Goal: Task Accomplishment & Management: Manage account settings

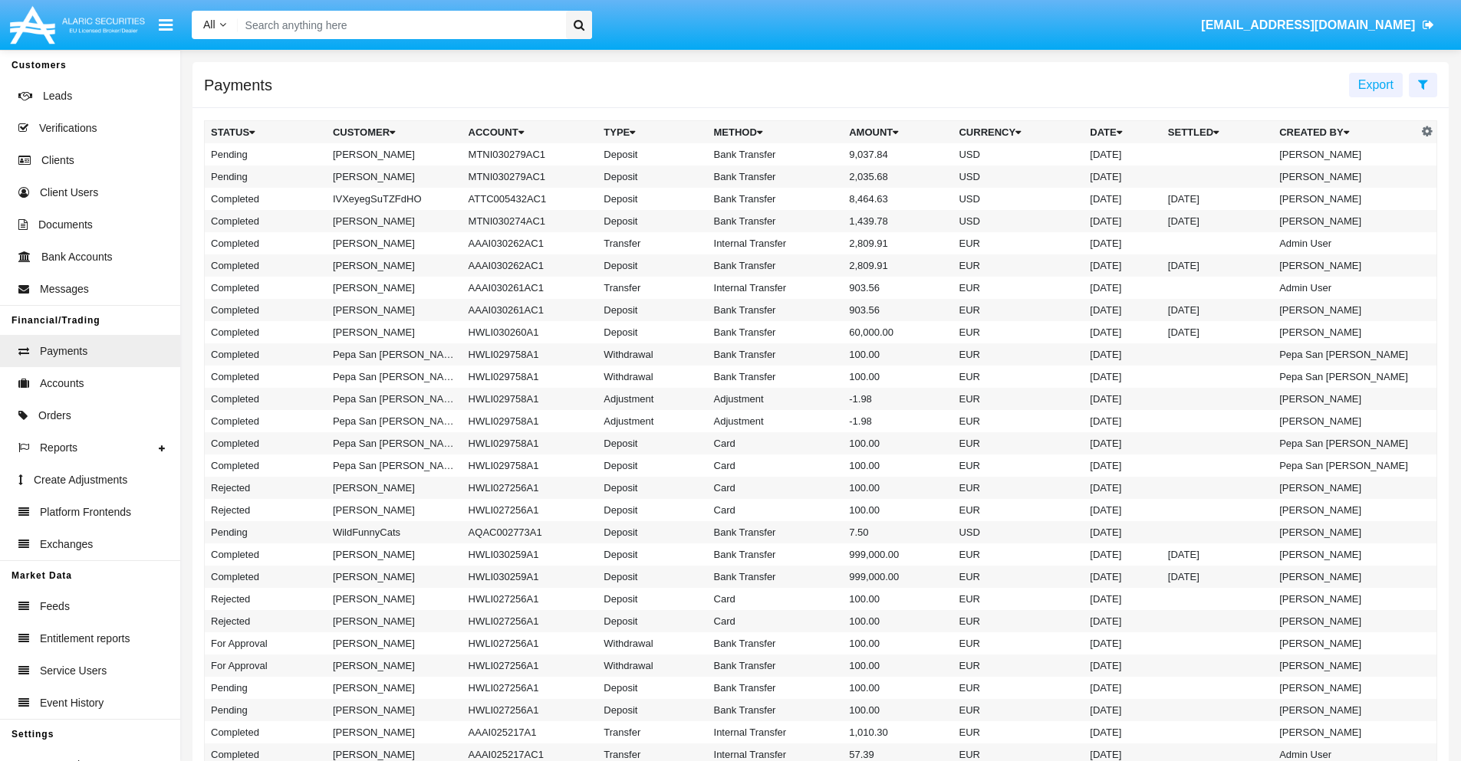
click at [1422, 84] on icon at bounding box center [1423, 84] width 10 height 12
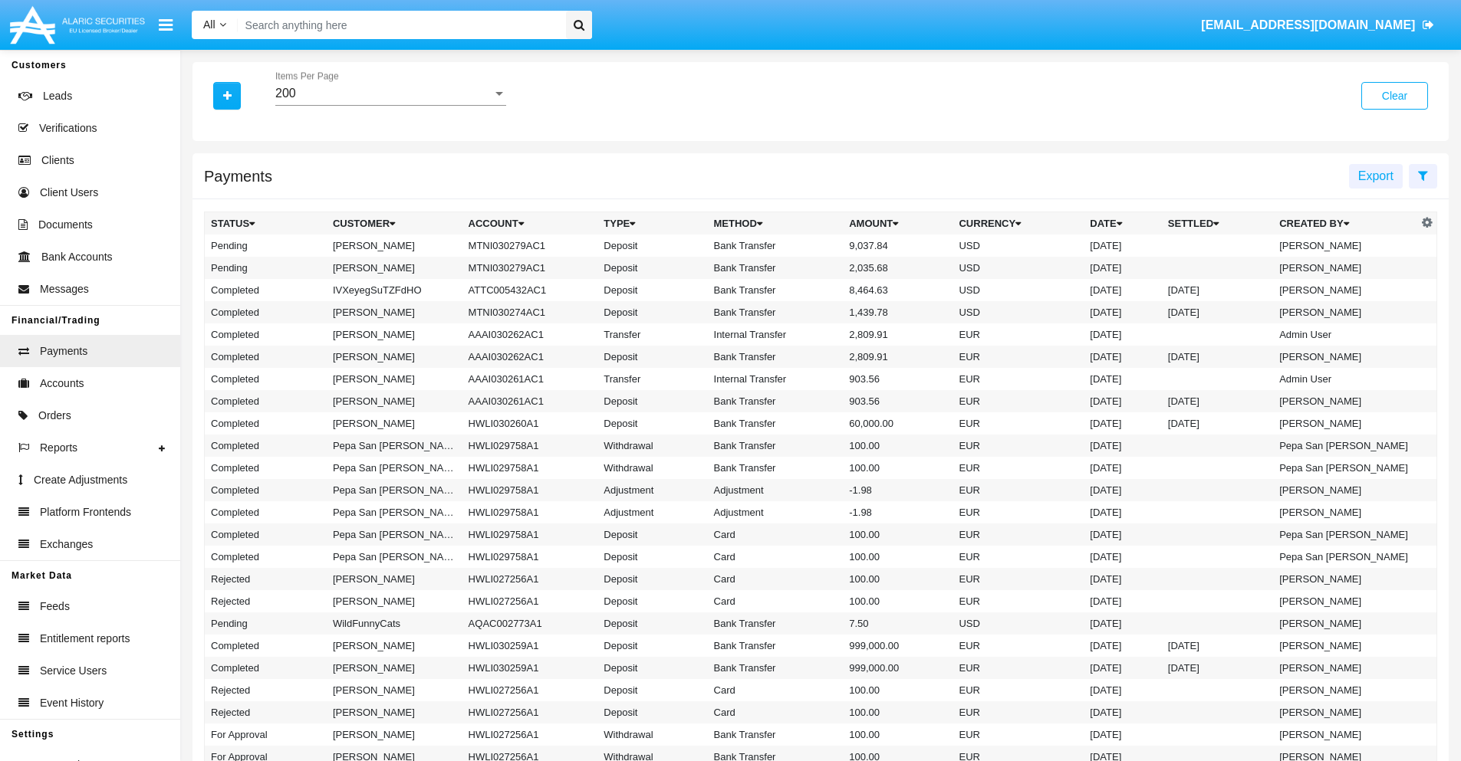
click at [390, 94] on div "200" at bounding box center [383, 94] width 217 height 14
click at [390, 105] on span "10" at bounding box center [390, 105] width 231 height 37
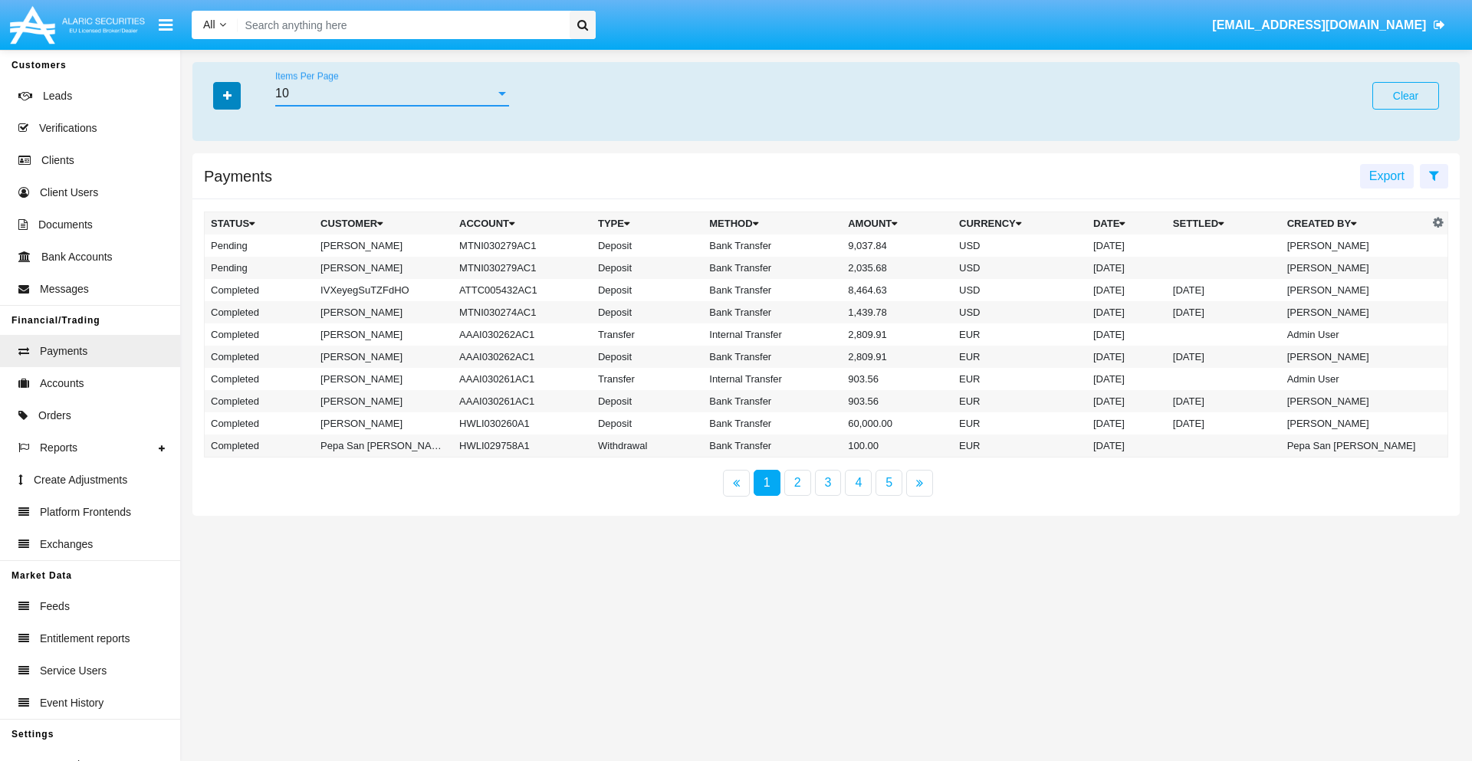
click at [227, 95] on icon "button" at bounding box center [227, 95] width 8 height 11
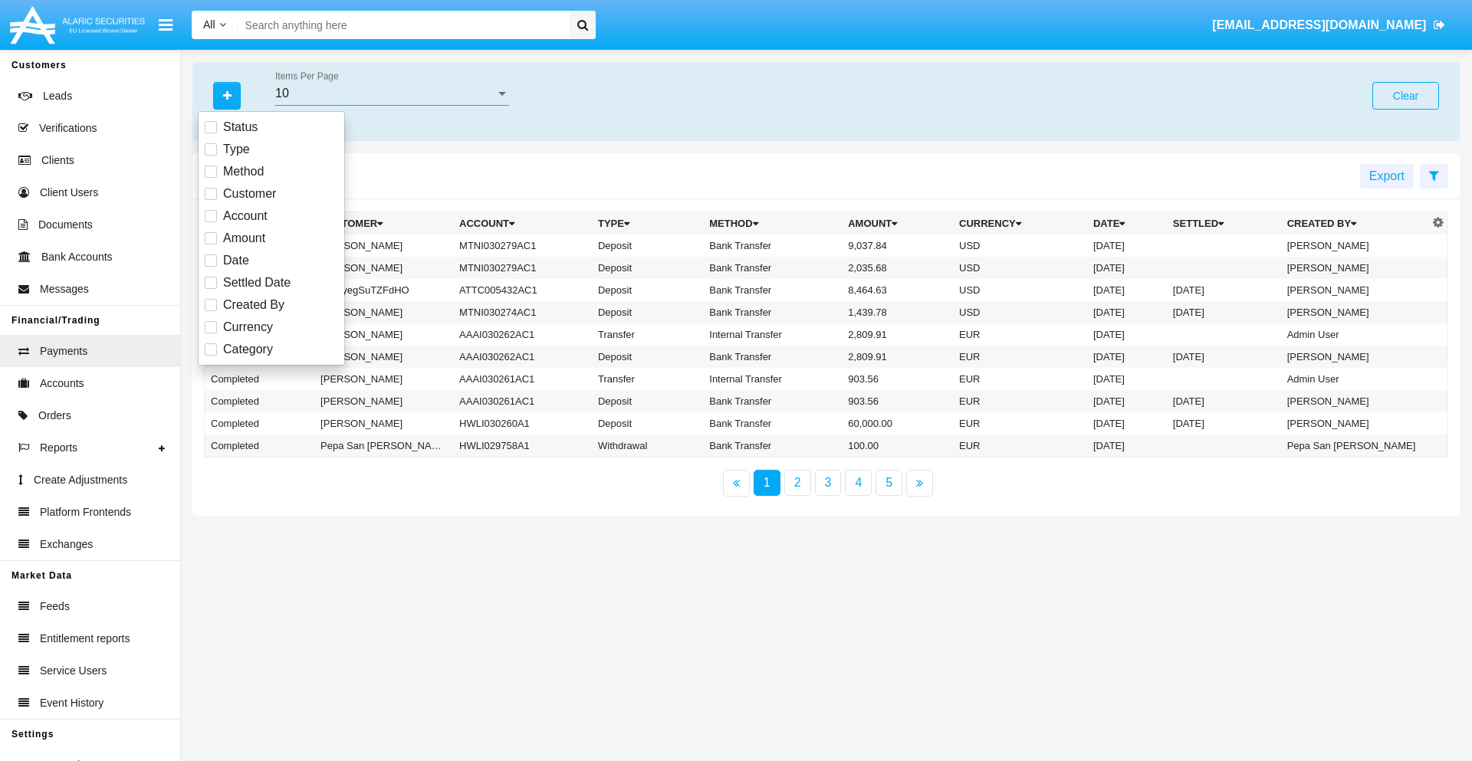
click at [240, 127] on span "Status" at bounding box center [240, 127] width 35 height 18
click at [211, 133] on input "Status" at bounding box center [210, 133] width 1 height 1
checkbox input "true"
click at [227, 95] on icon "button" at bounding box center [227, 95] width 8 height 11
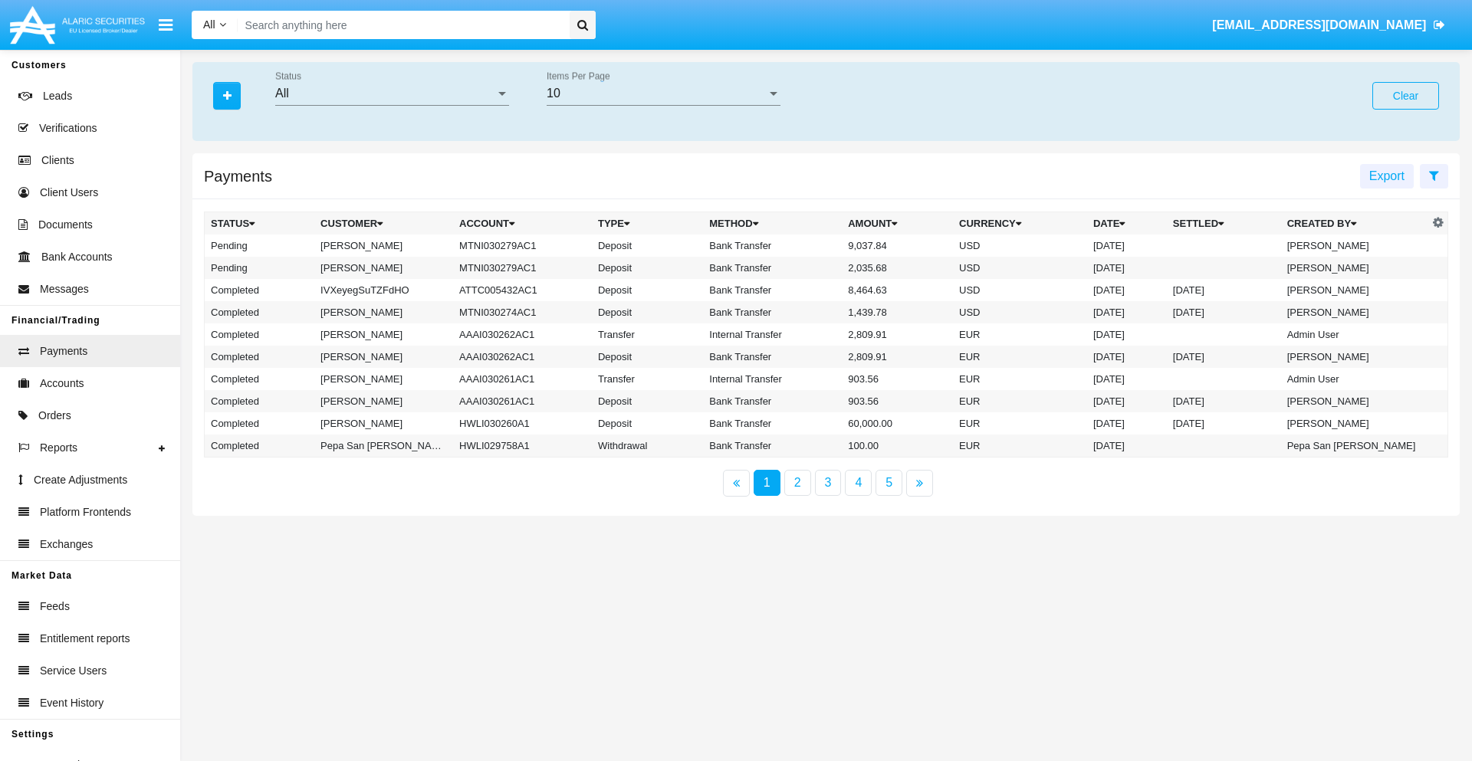
click at [392, 94] on div "All" at bounding box center [385, 94] width 220 height 14
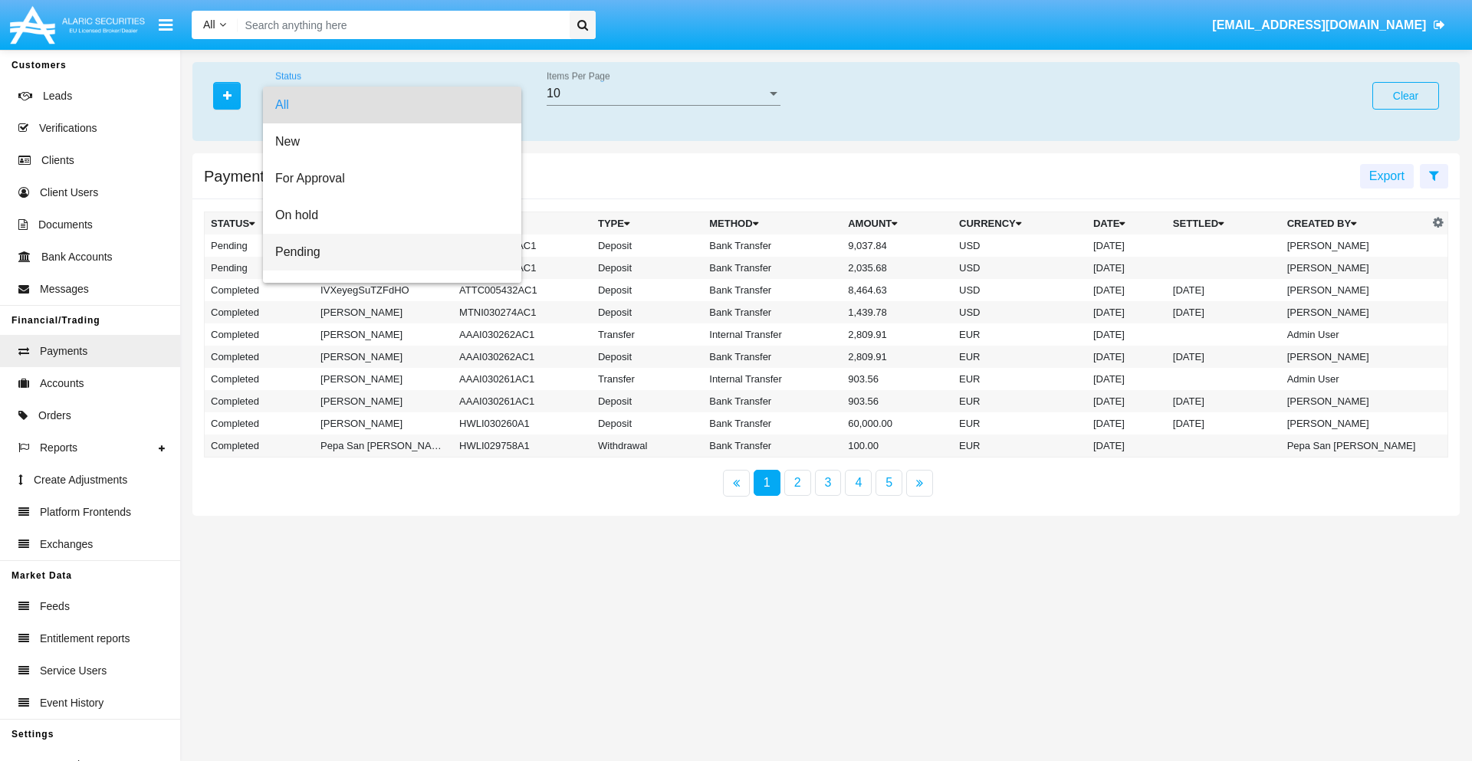
click at [386, 252] on span "Pending" at bounding box center [392, 252] width 234 height 37
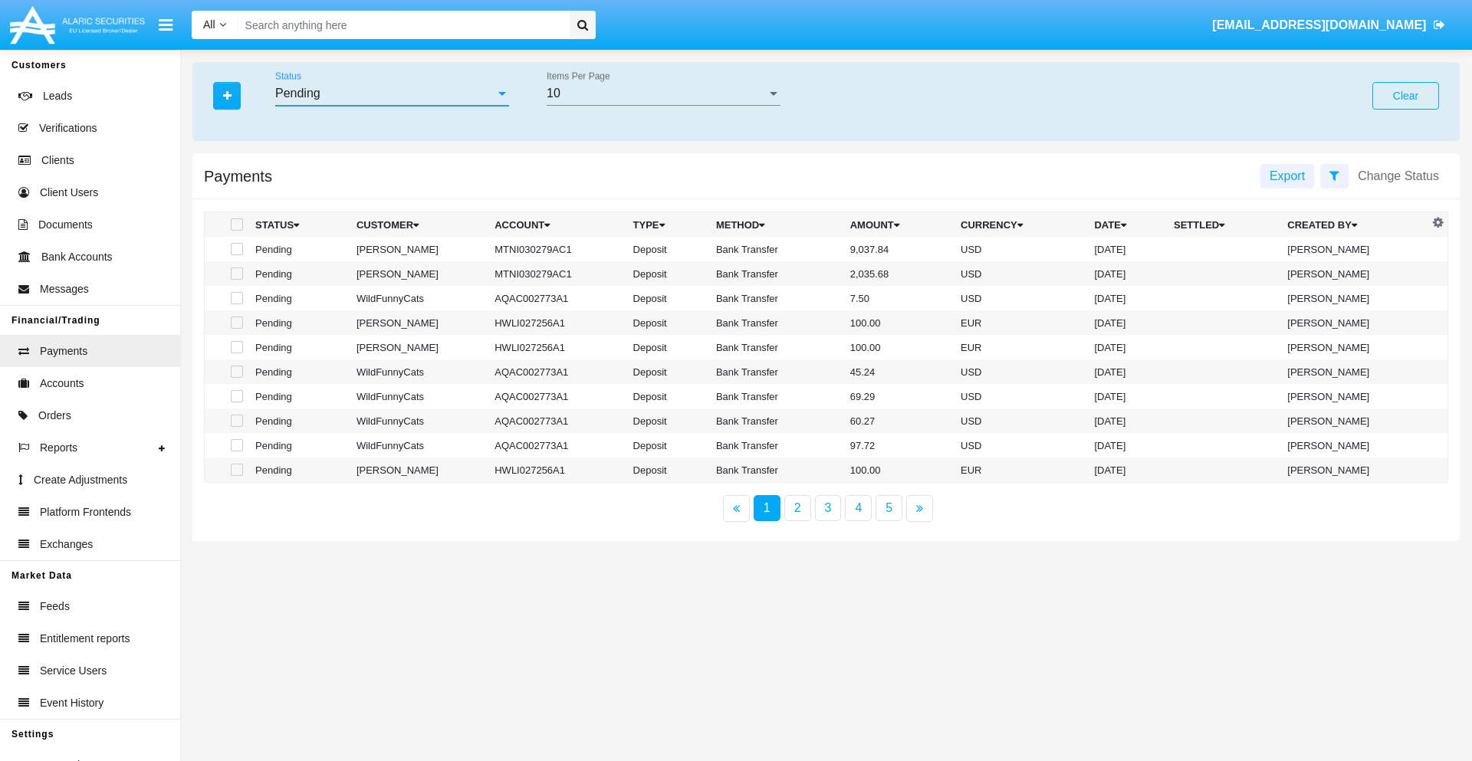
click at [235, 249] on span at bounding box center [237, 249] width 12 height 12
click at [236, 255] on input "checkbox" at bounding box center [236, 255] width 1 height 1
checkbox input "true"
click at [235, 274] on span at bounding box center [237, 274] width 12 height 12
click at [236, 280] on input "checkbox" at bounding box center [236, 280] width 1 height 1
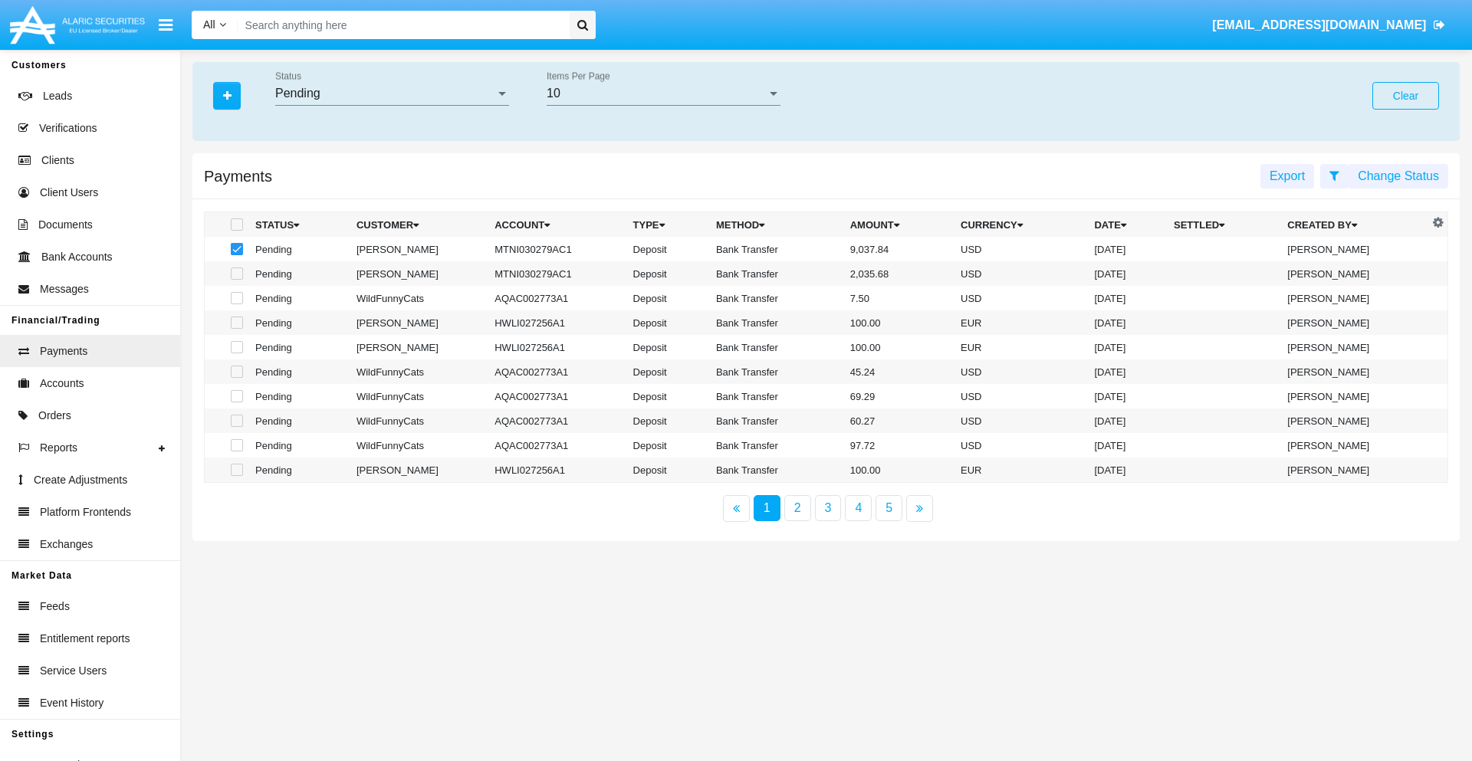
checkbox input "true"
click at [1398, 176] on button "Change Status" at bounding box center [1399, 176] width 100 height 25
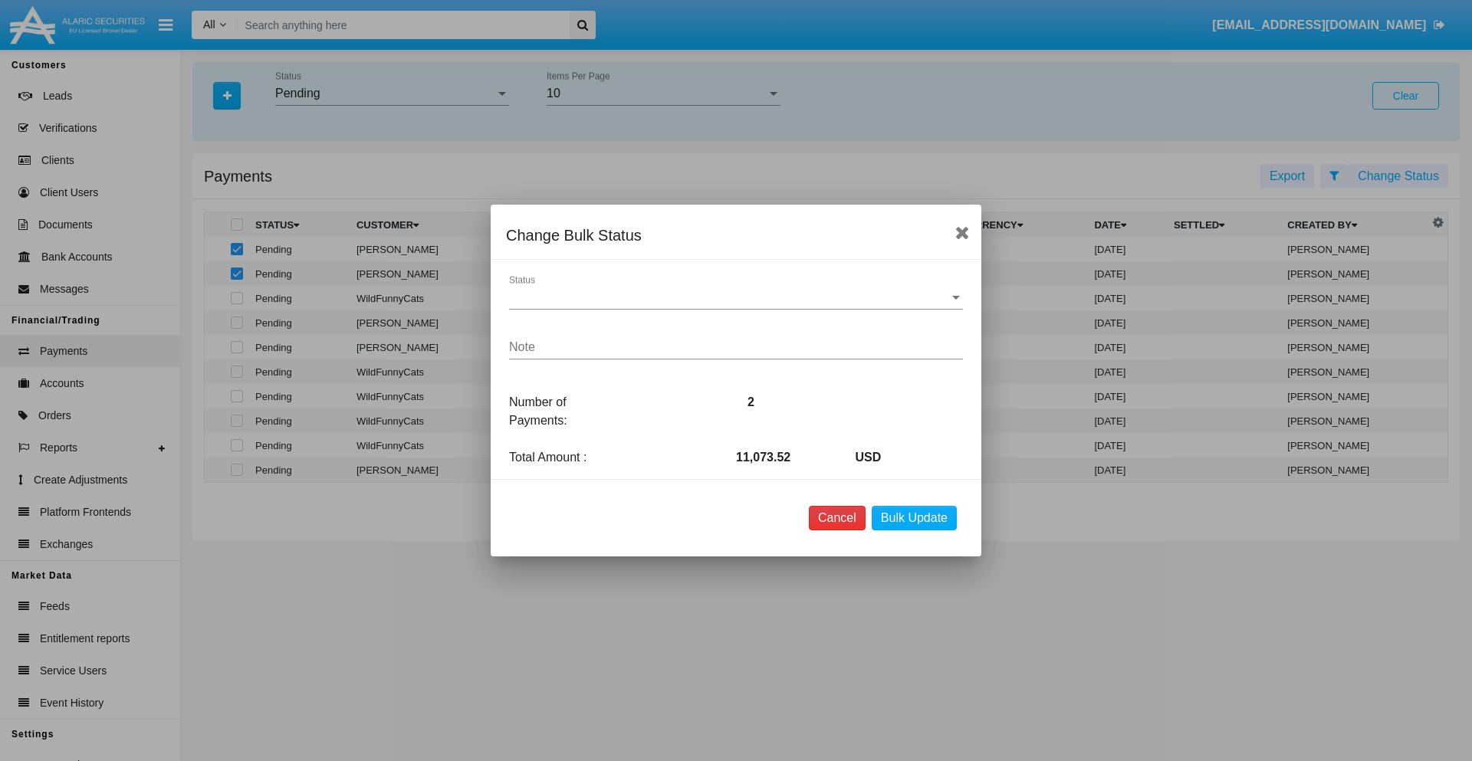
click at [836, 518] on button "Cancel" at bounding box center [837, 518] width 57 height 25
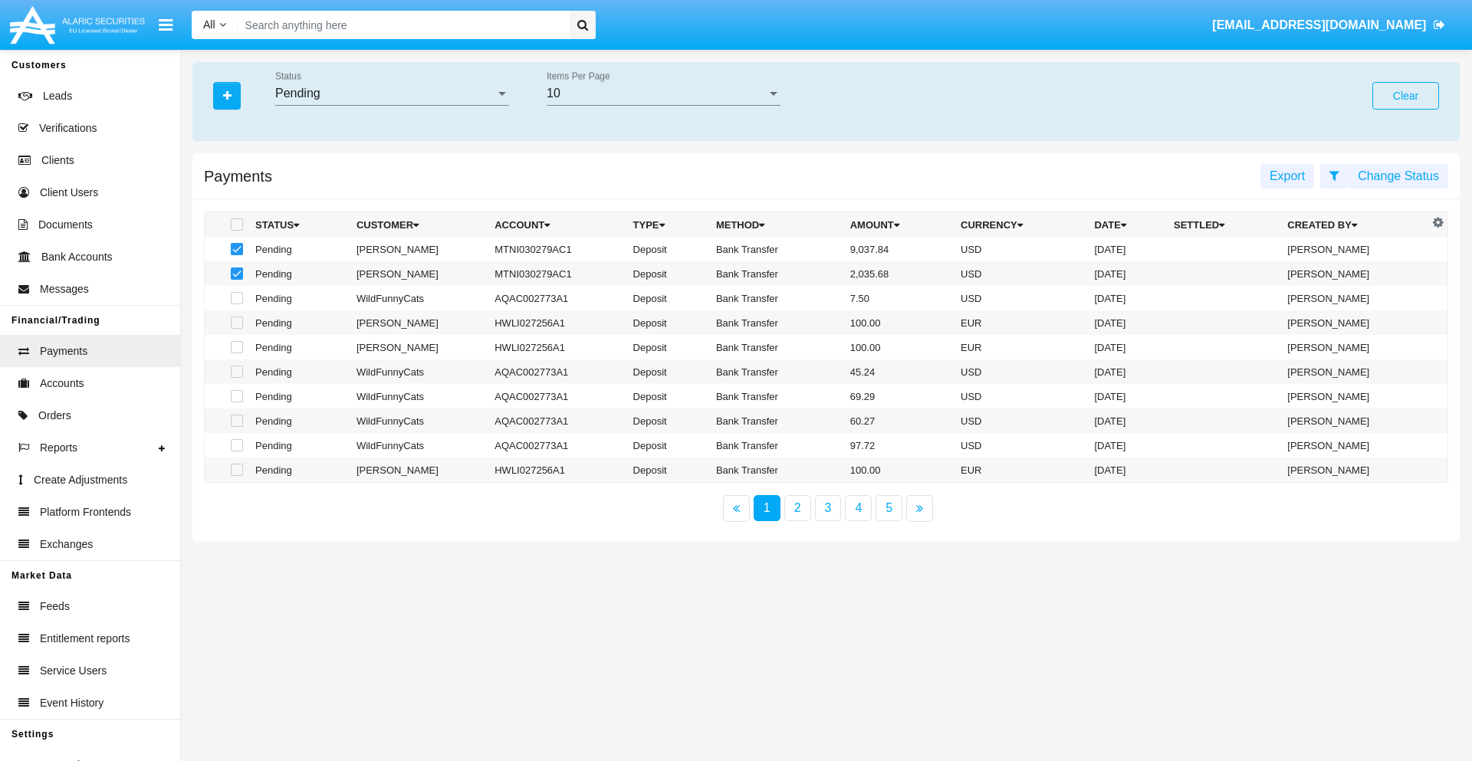
click at [1398, 176] on button "Change Status" at bounding box center [1399, 176] width 100 height 25
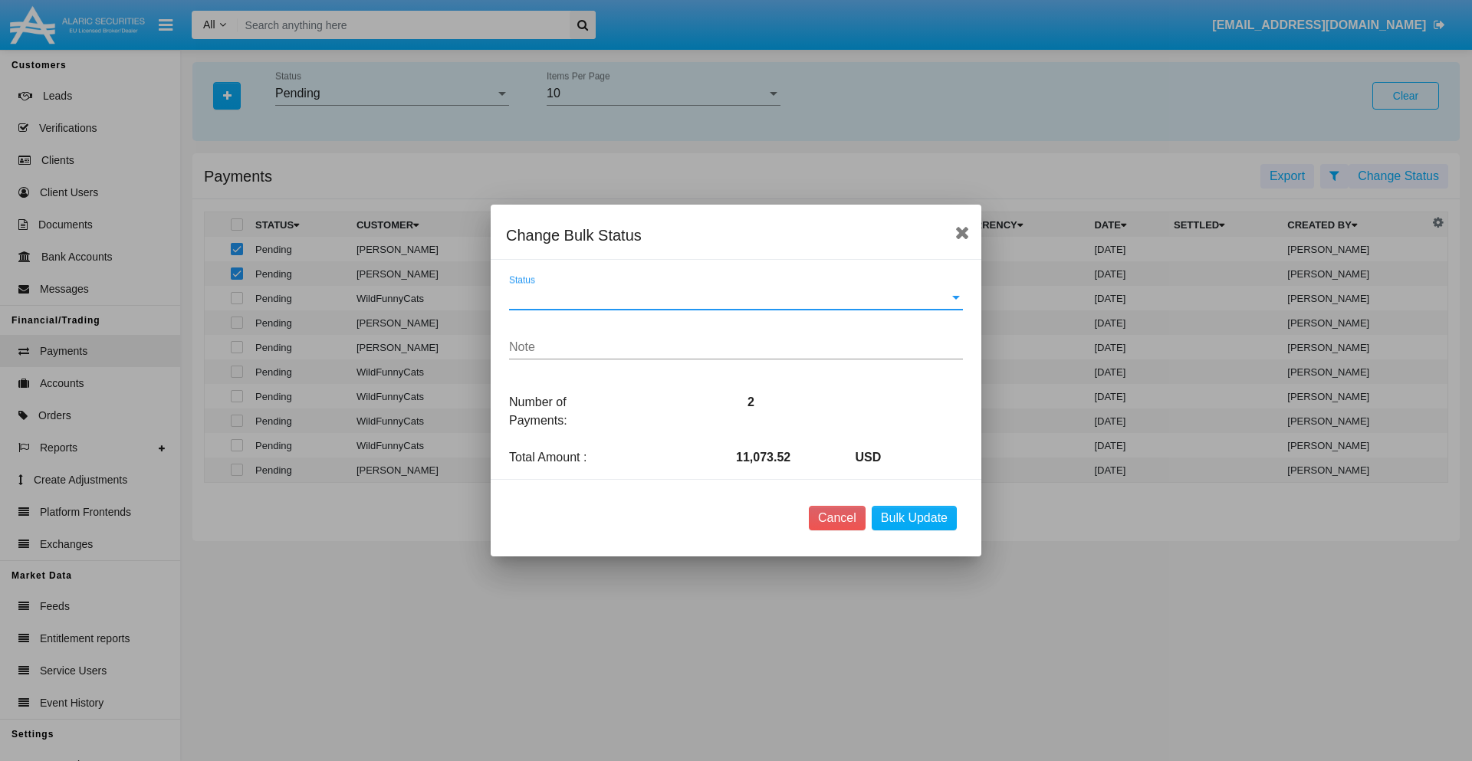
click at [736, 297] on span "Status" at bounding box center [729, 298] width 440 height 14
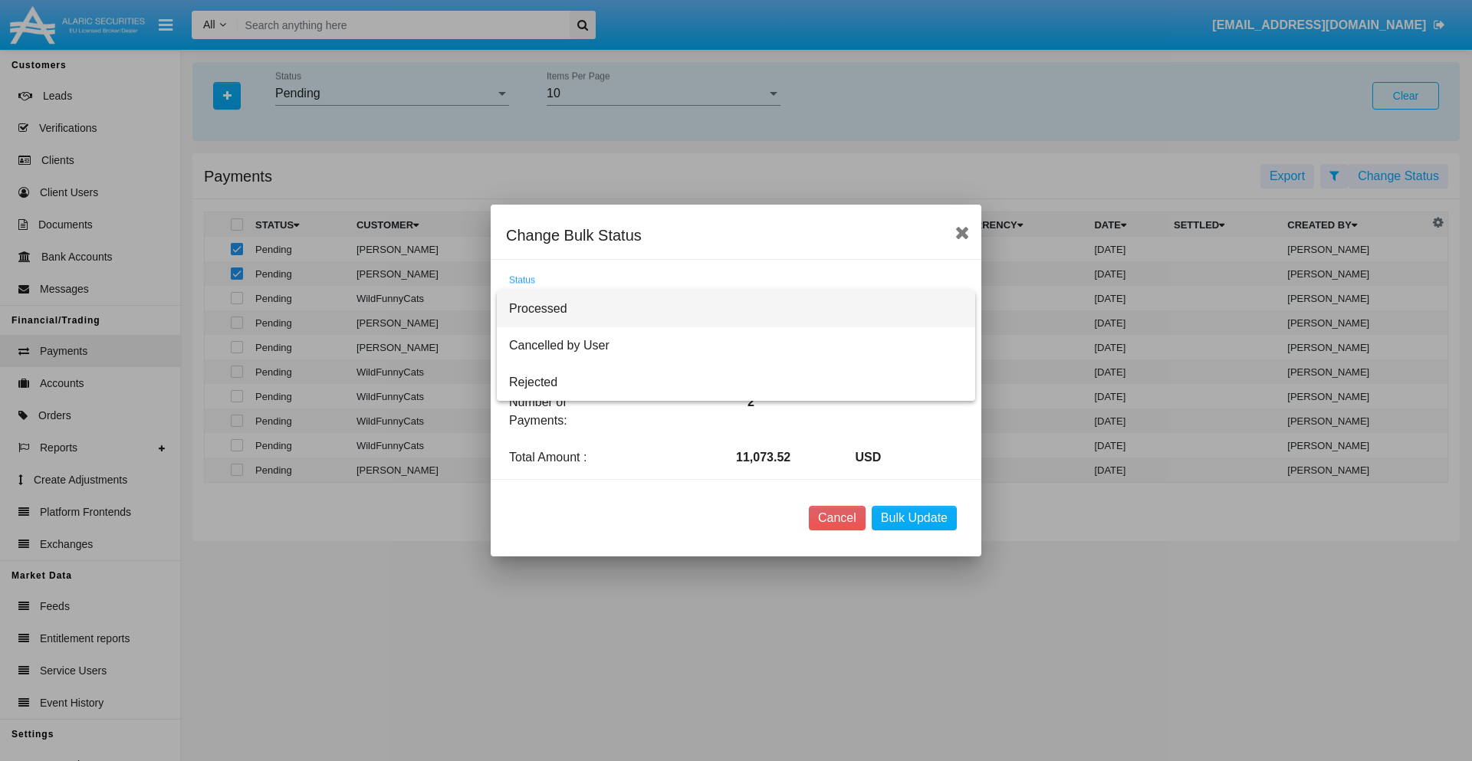
click at [736, 309] on span "Processed" at bounding box center [736, 309] width 454 height 37
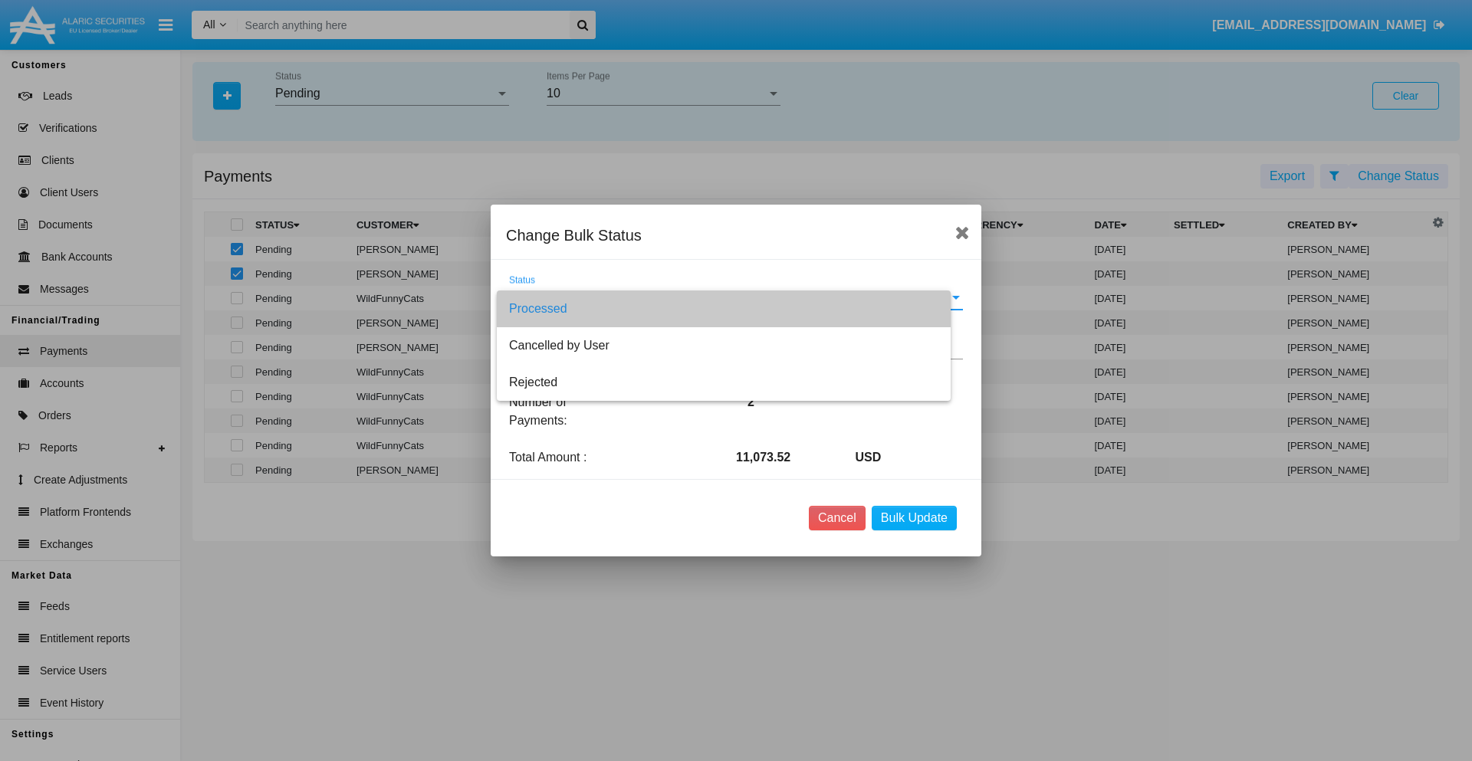
type textarea "Some test note"
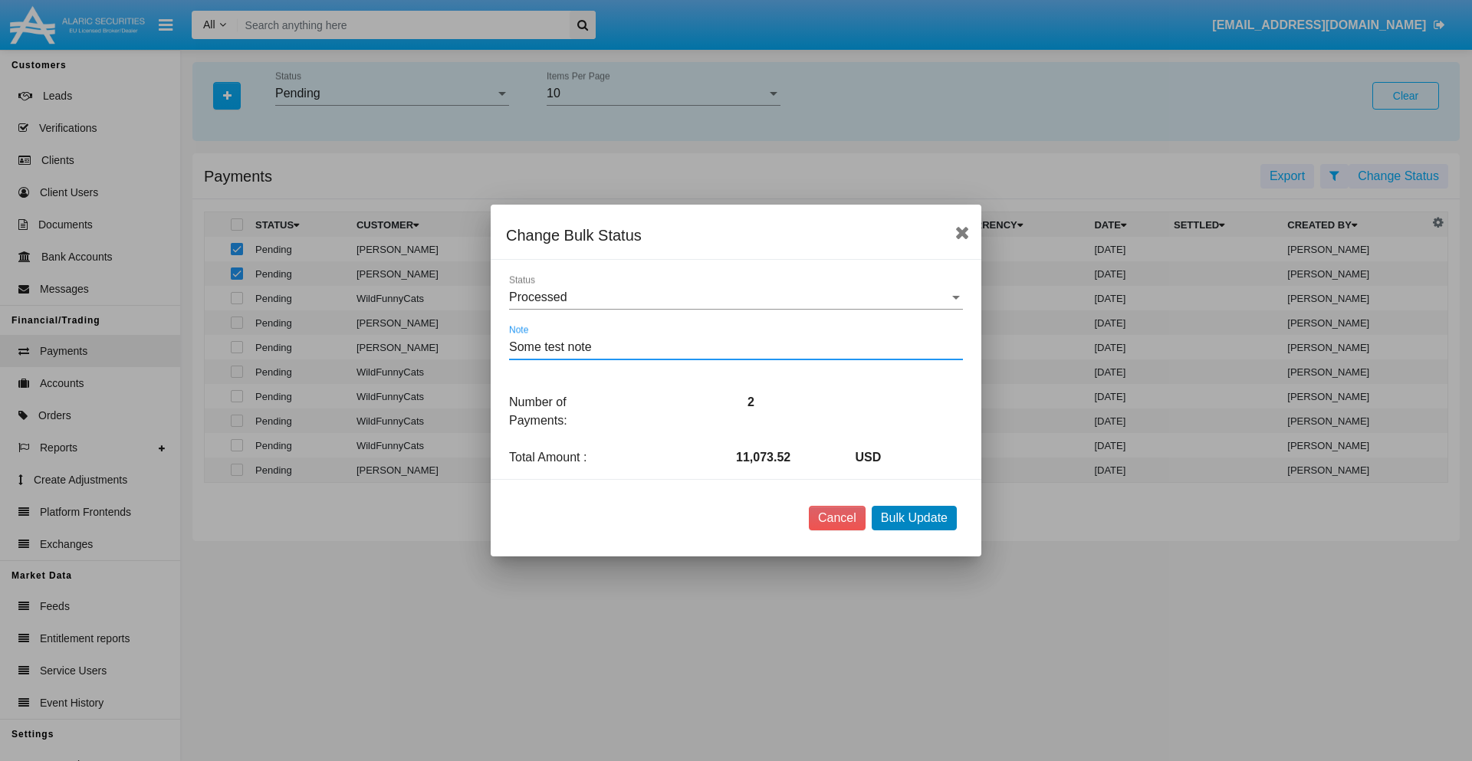
click at [914, 518] on button "Bulk Update" at bounding box center [914, 518] width 85 height 25
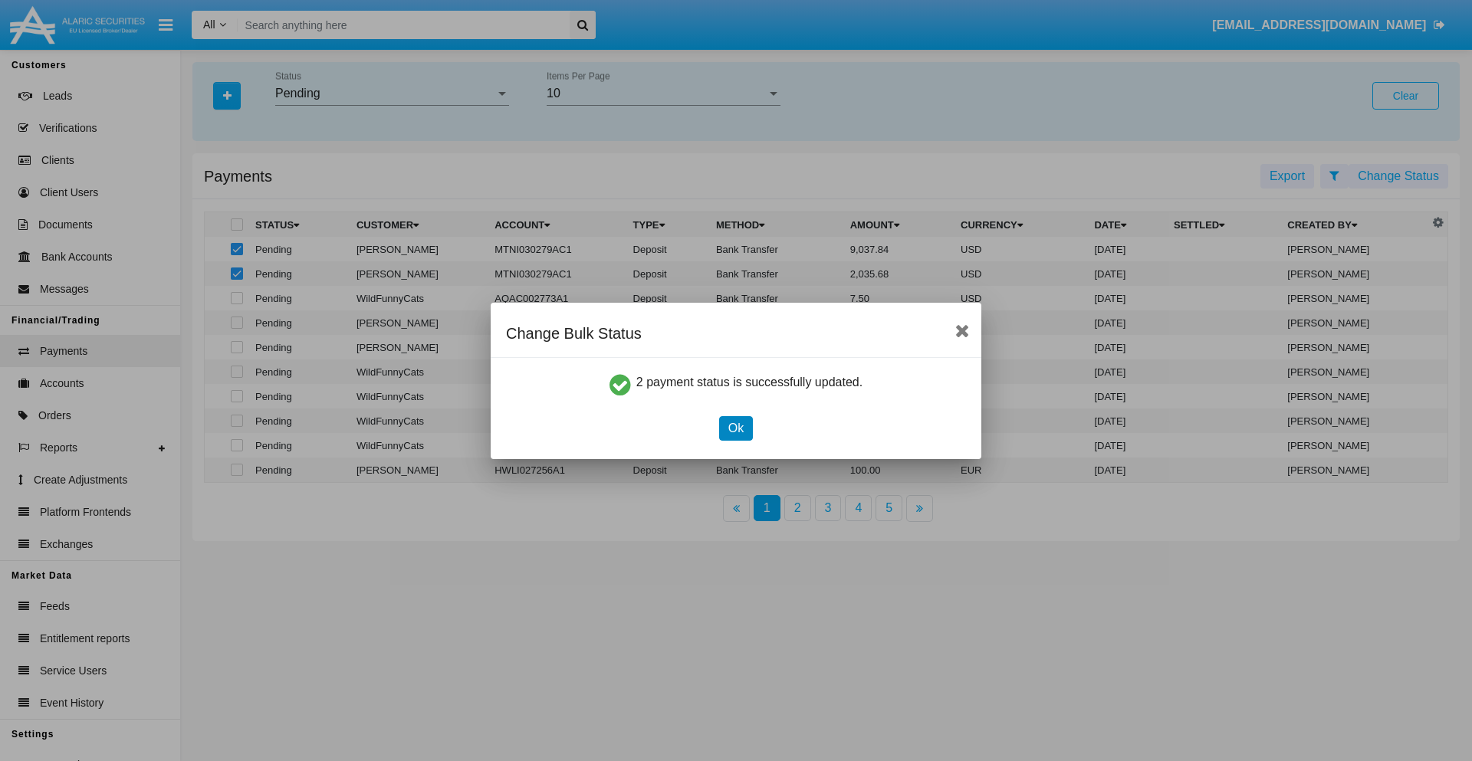
click at [735, 428] on button "Ok" at bounding box center [736, 428] width 34 height 25
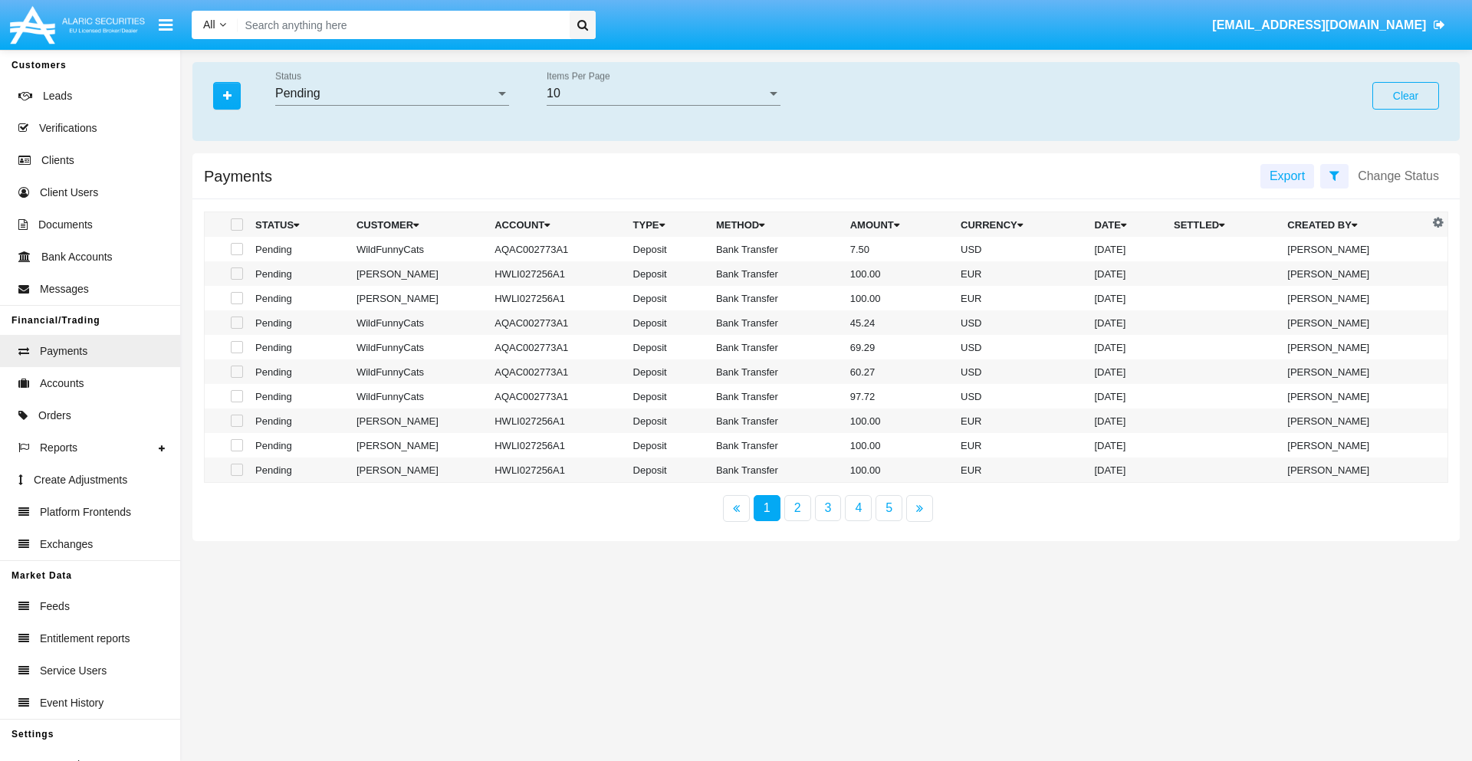
click at [392, 94] on div "Pending" at bounding box center [385, 94] width 220 height 14
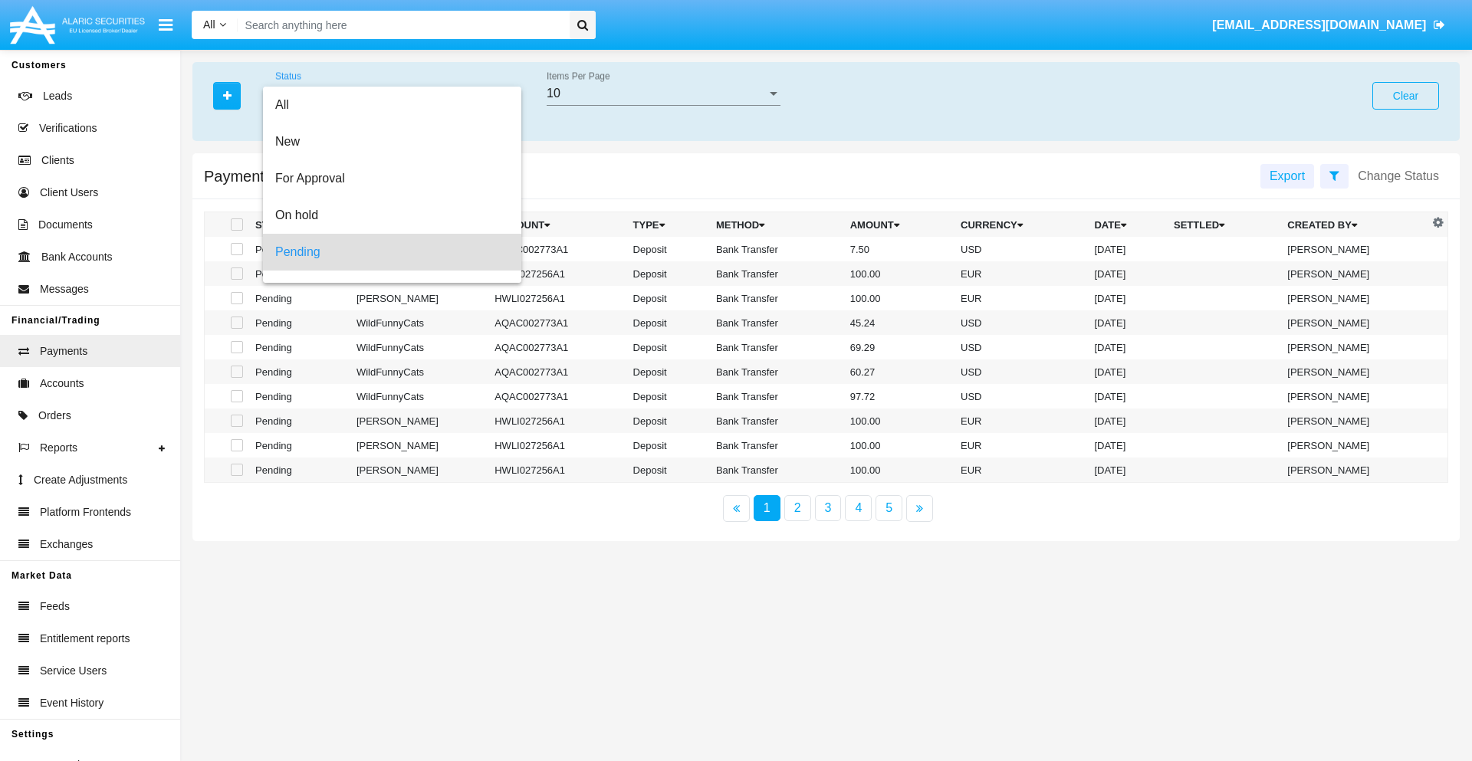
scroll to position [67, 0]
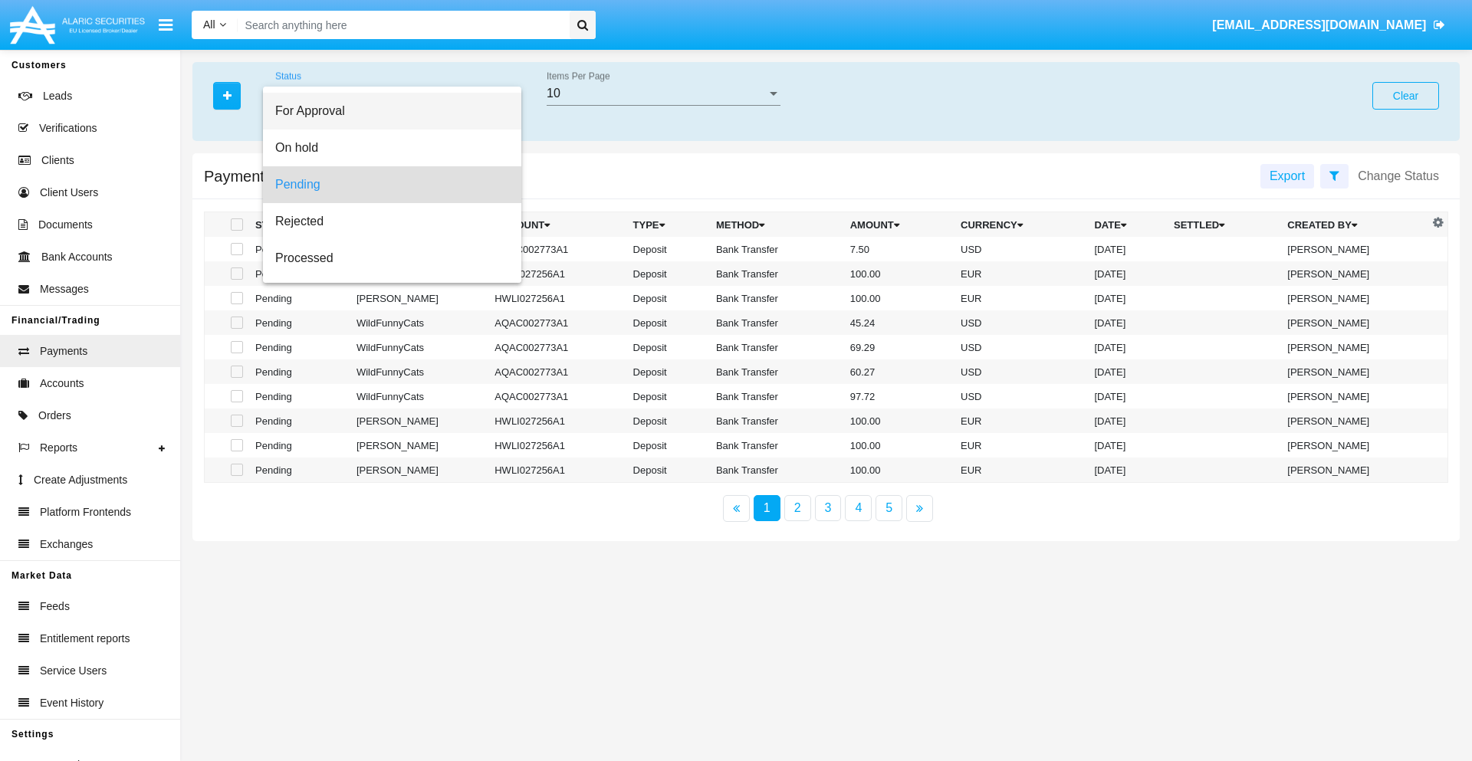
click at [386, 111] on span "For Approval" at bounding box center [392, 111] width 234 height 37
